Goal: Information Seeking & Learning: Learn about a topic

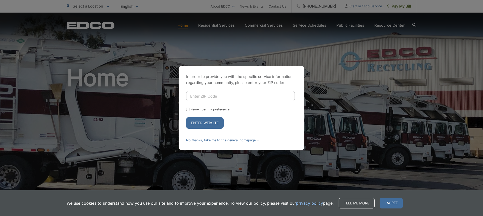
click at [220, 99] on input "Enter ZIP Code" at bounding box center [240, 96] width 109 height 11
type input "92069"
click at [216, 124] on button "Enter Website" at bounding box center [204, 123] width 37 height 12
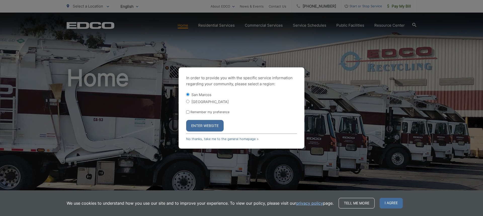
click at [209, 125] on button "Enter Website" at bounding box center [204, 126] width 37 height 12
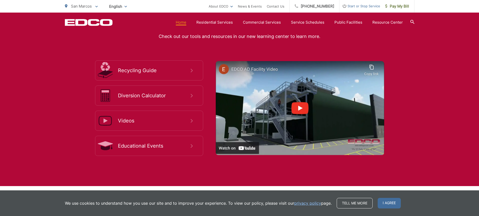
scroll to position [930, 0]
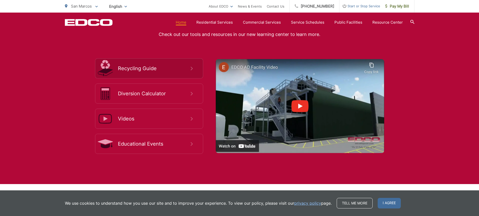
click at [141, 68] on span "Recycling Guide" at bounding box center [154, 68] width 73 height 6
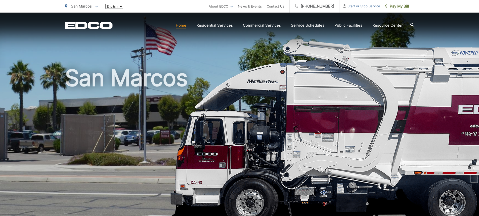
scroll to position [930, 0]
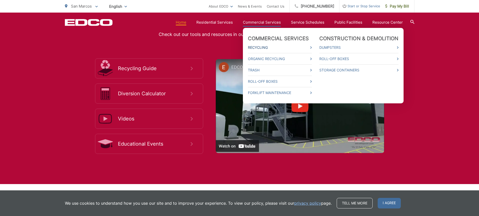
click at [312, 46] on span at bounding box center [311, 47] width 2 height 6
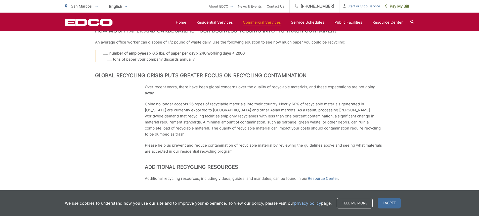
scroll to position [302, 0]
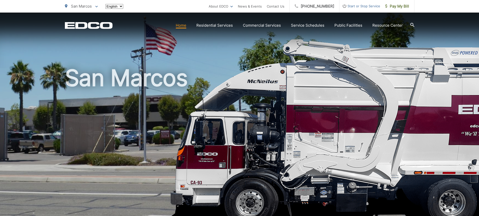
scroll to position [930, 0]
